Goal: Information Seeking & Learning: Check status

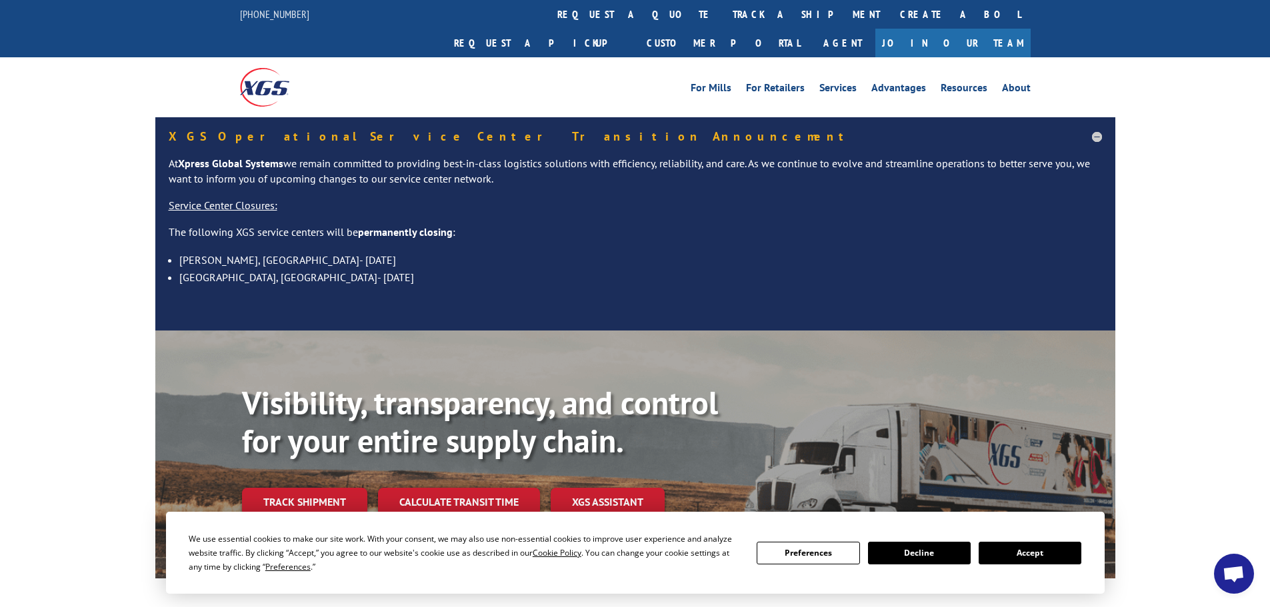
click at [1036, 547] on button "Accept" at bounding box center [1029, 553] width 103 height 23
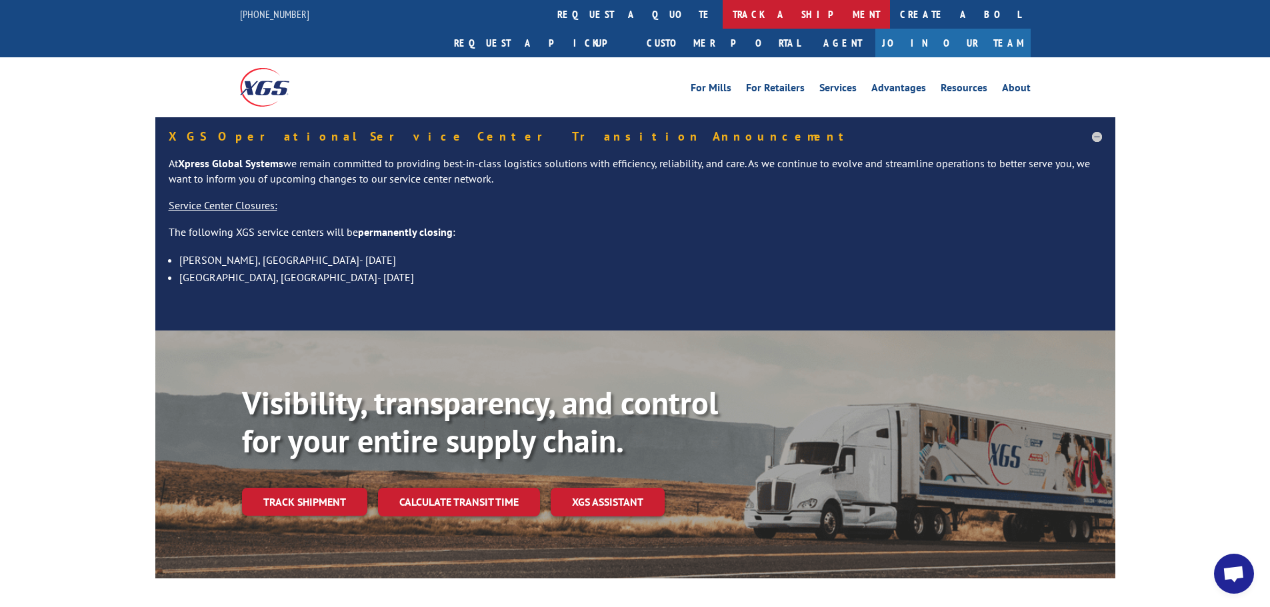
click at [722, 13] on link "track a shipment" at bounding box center [805, 14] width 167 height 29
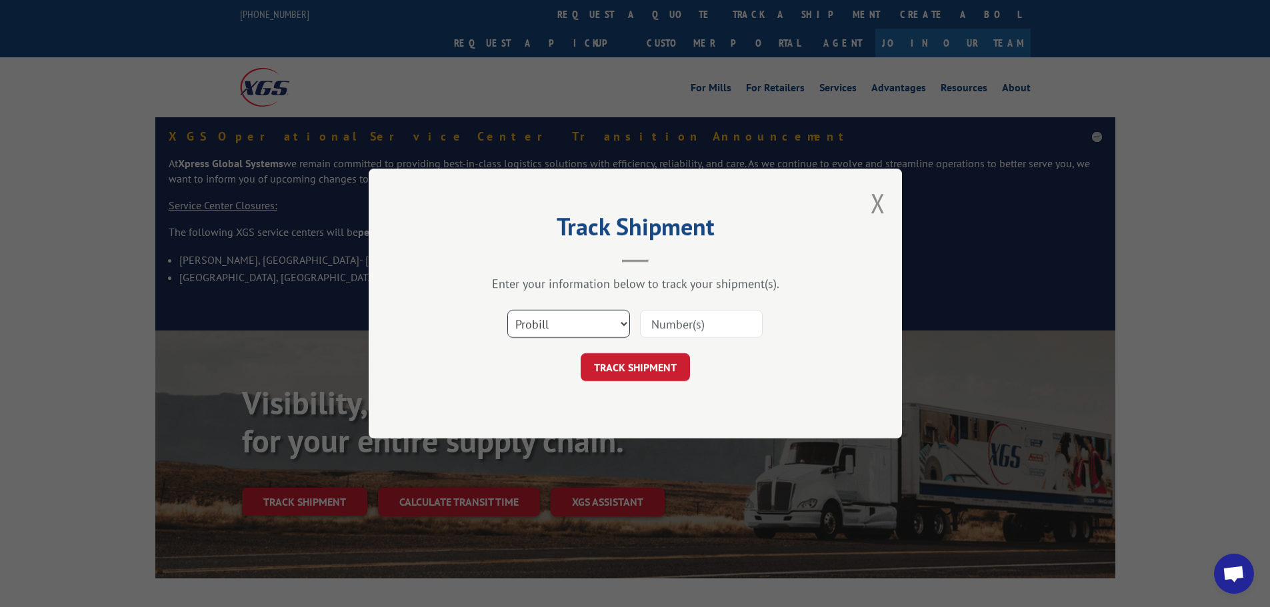
click at [625, 329] on select "Select category... Probill BOL PO" at bounding box center [568, 324] width 123 height 28
select select "po"
click at [507, 310] on select "Select category... Probill BOL PO" at bounding box center [568, 324] width 123 height 28
click at [694, 325] on input at bounding box center [701, 324] width 123 height 28
paste input "23501727"
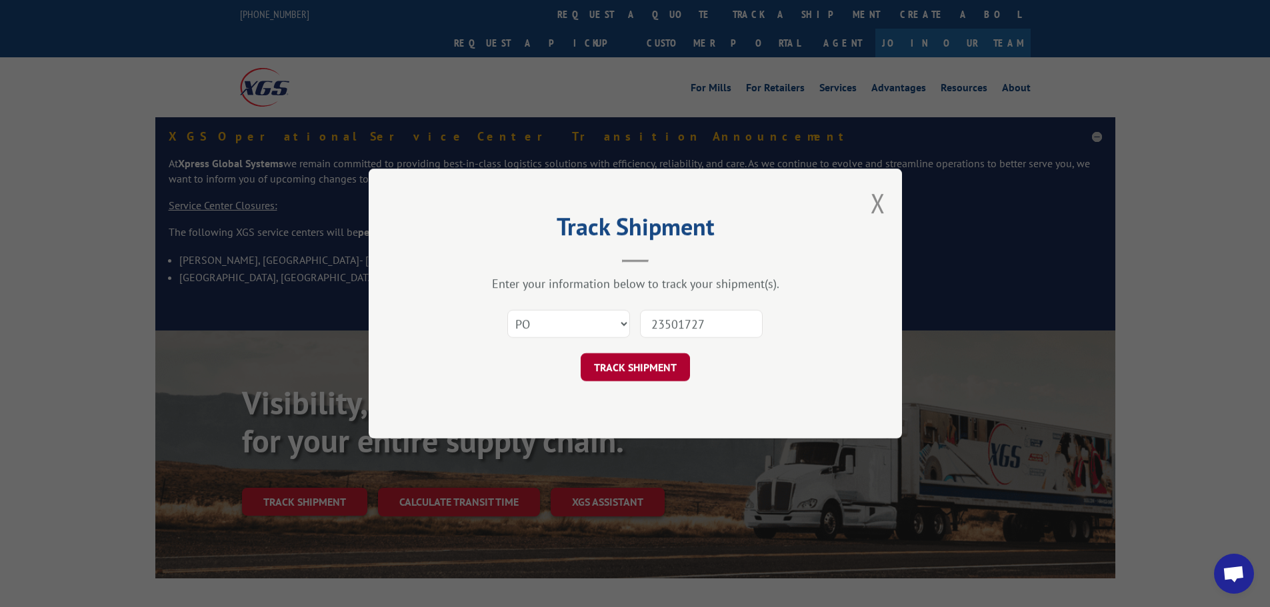
type input "23501727"
click at [654, 364] on button "TRACK SHIPMENT" at bounding box center [635, 367] width 109 height 28
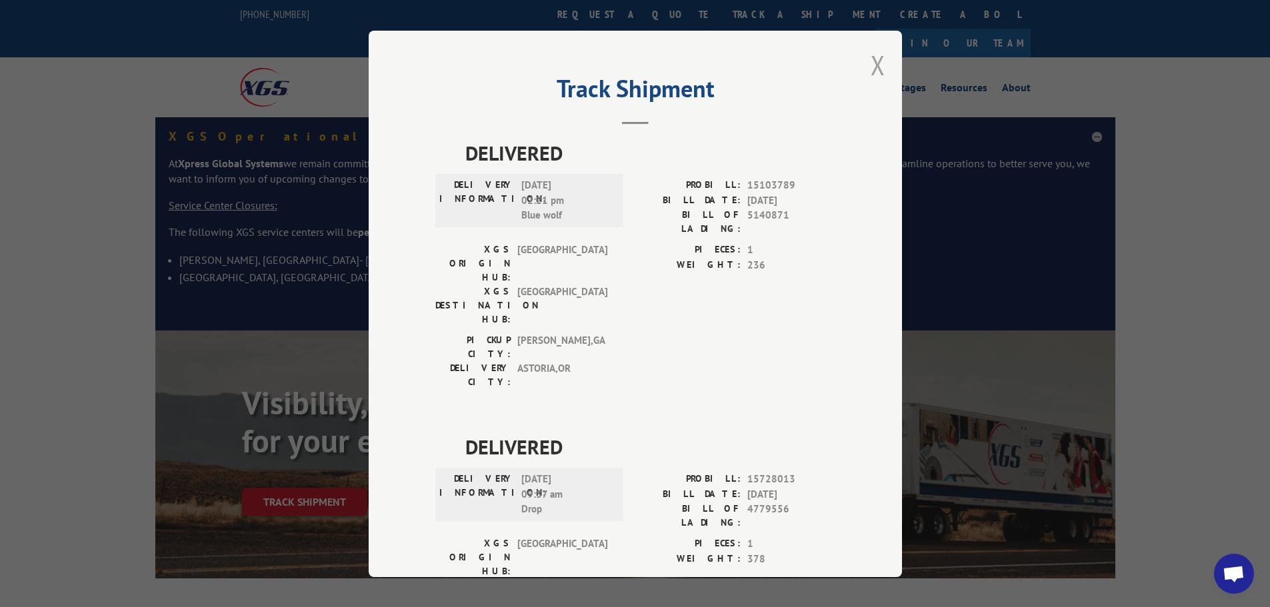
click at [871, 67] on button "Close modal" at bounding box center [877, 64] width 15 height 35
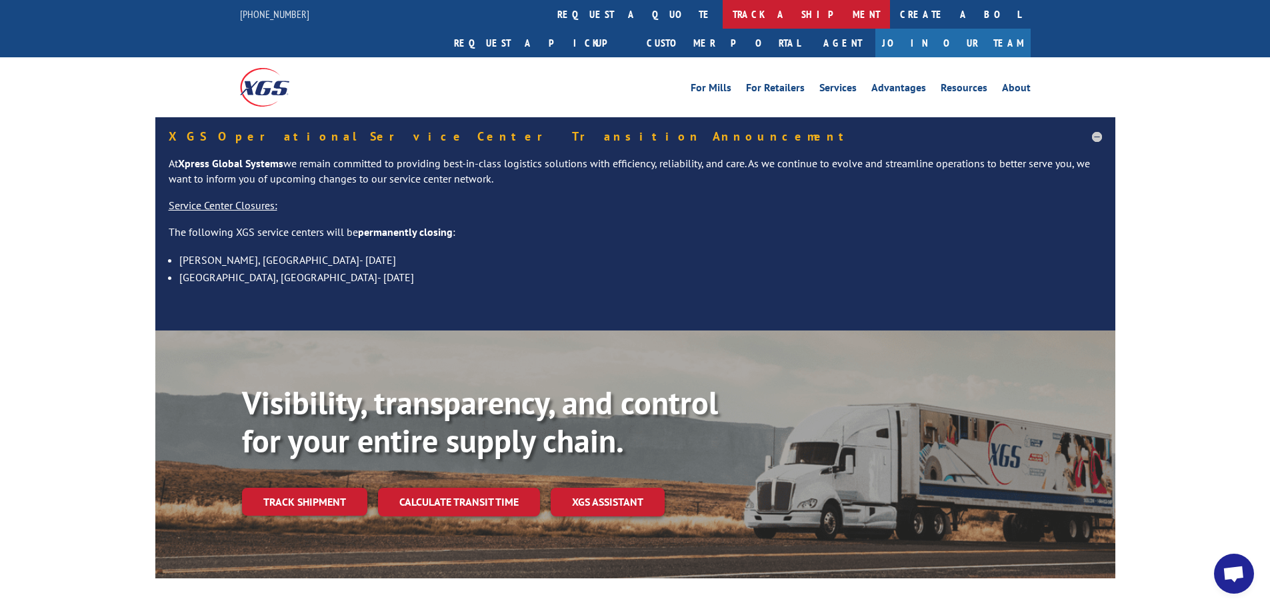
click at [722, 12] on link "track a shipment" at bounding box center [805, 14] width 167 height 29
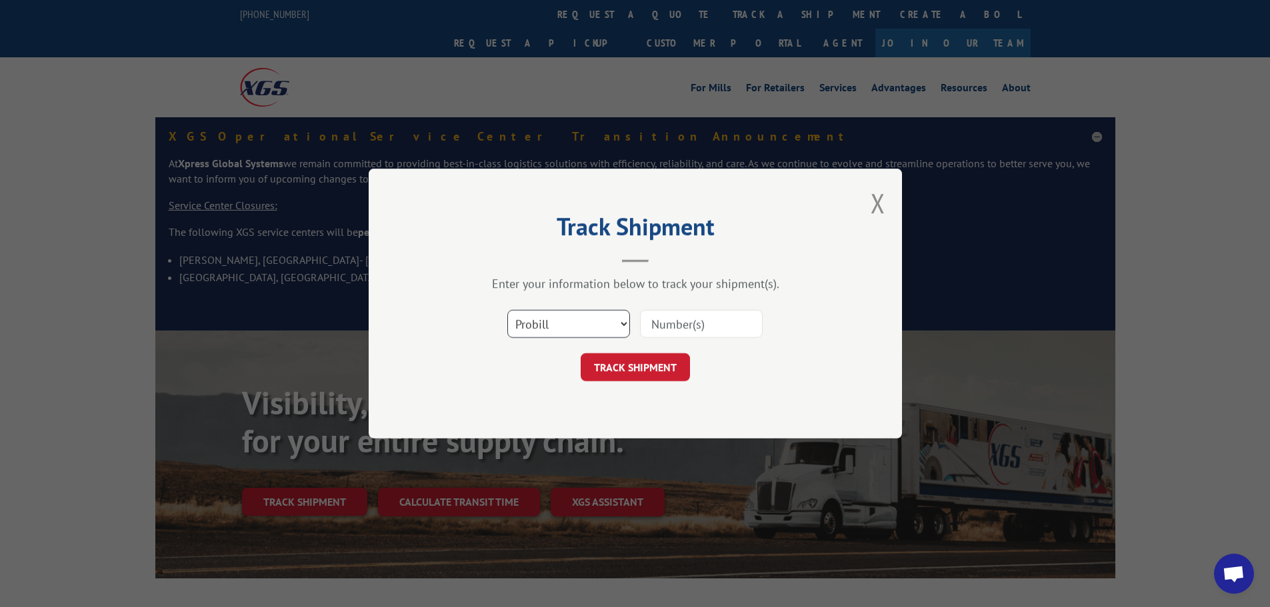
click at [625, 325] on select "Select category... Probill BOL PO" at bounding box center [568, 324] width 123 height 28
select select "po"
click at [507, 310] on select "Select category... Probill BOL PO" at bounding box center [568, 324] width 123 height 28
click at [692, 326] on input at bounding box center [701, 324] width 123 height 28
paste input "23501827"
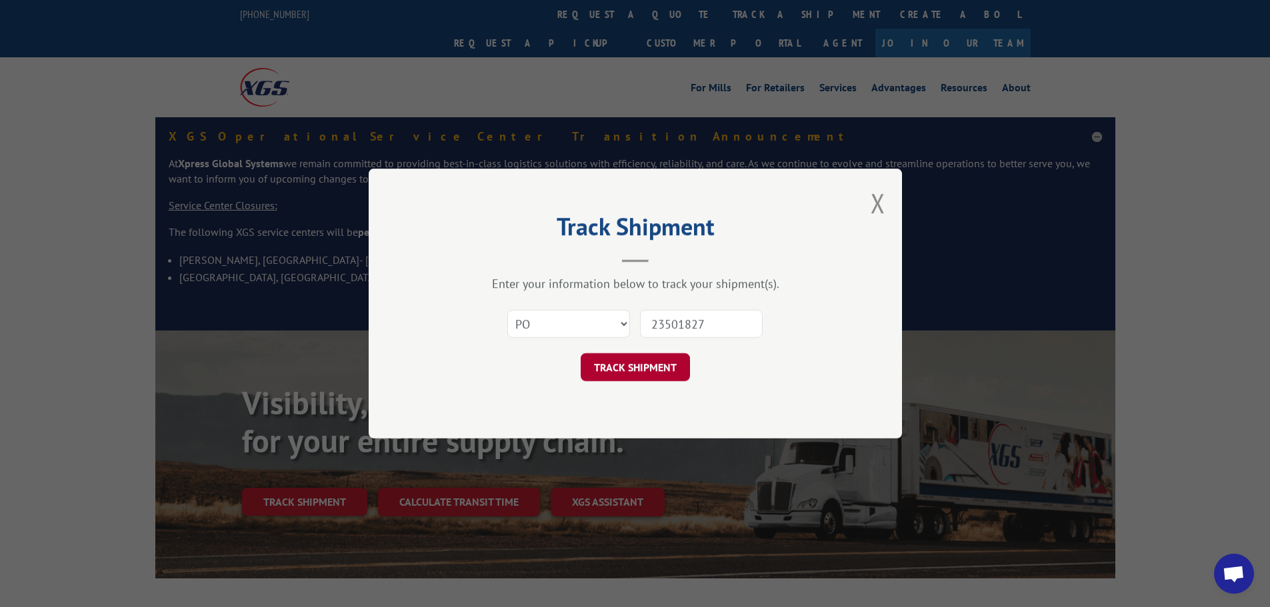
type input "23501827"
click at [639, 368] on button "TRACK SHIPMENT" at bounding box center [635, 367] width 109 height 28
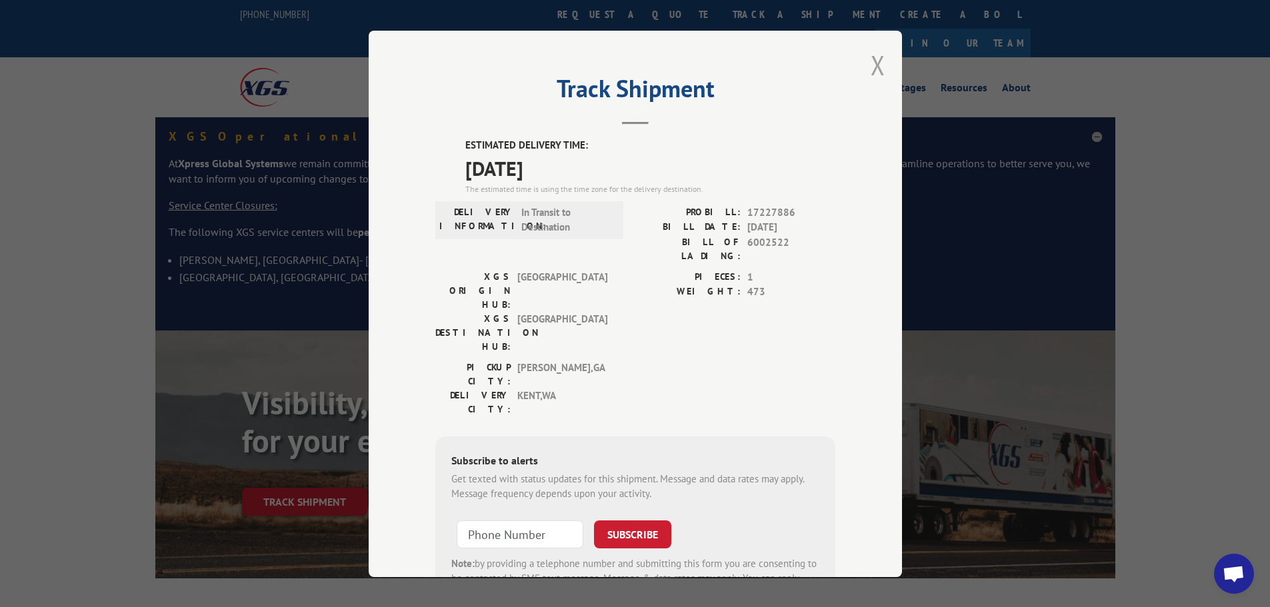
click at [871, 66] on button "Close modal" at bounding box center [877, 64] width 15 height 35
